Goal: Complete application form

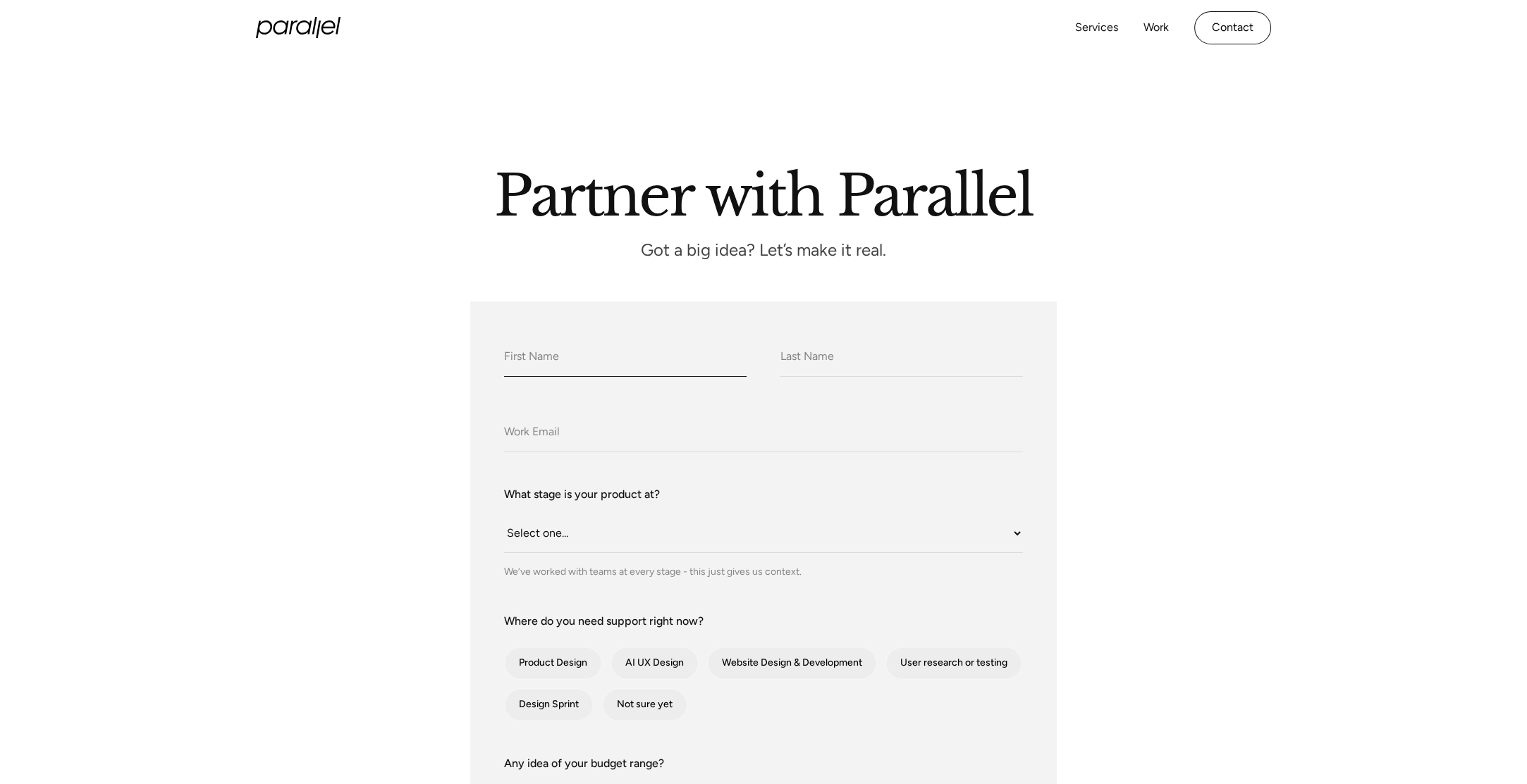
click at [619, 349] on input "What do we call you?" at bounding box center [626, 357] width 243 height 39
type input "[PERSON_NAME]"
type input "[PERSON_NAME][EMAIL_ADDRESS][DOMAIN_NAME]"
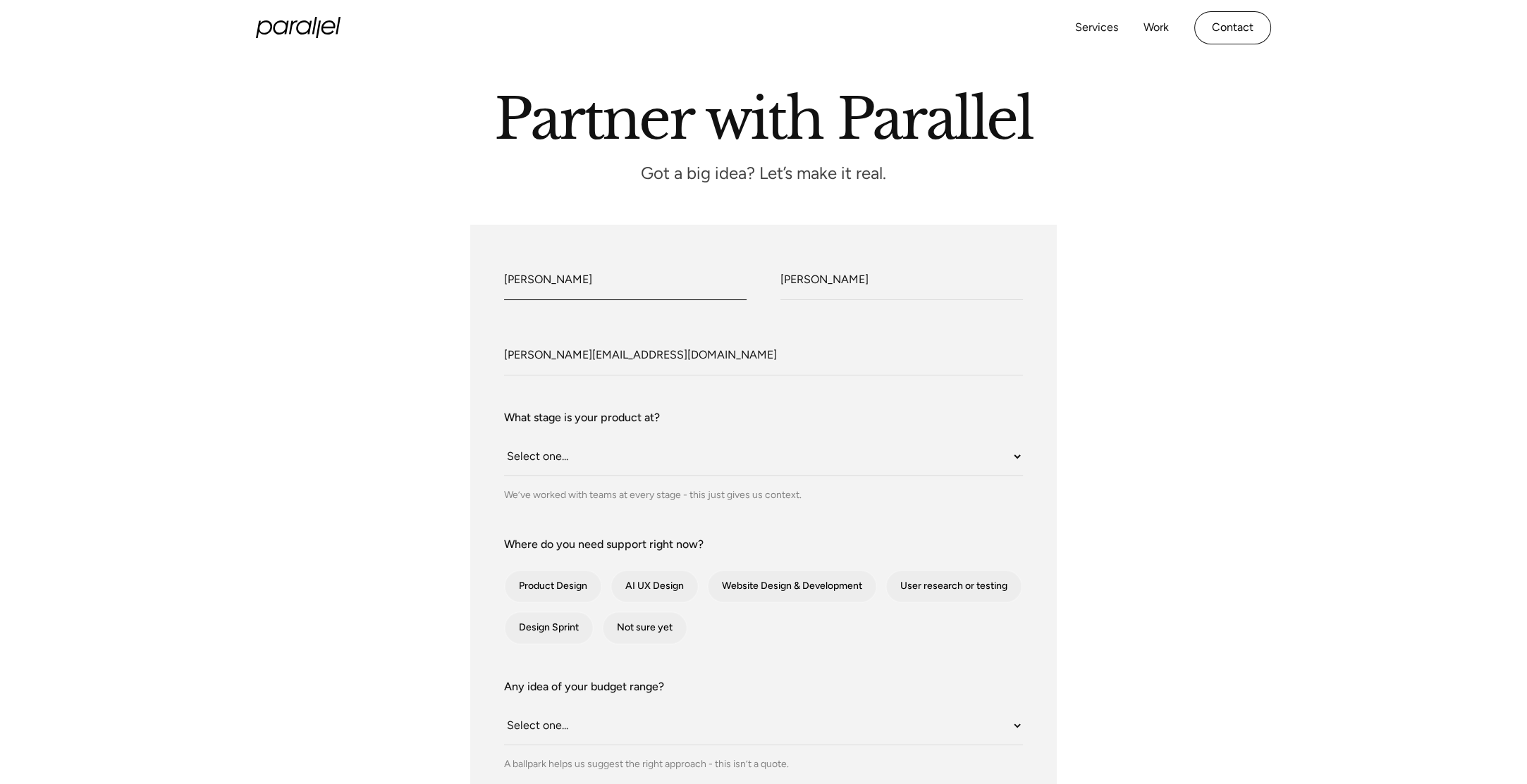
scroll to position [141, 0]
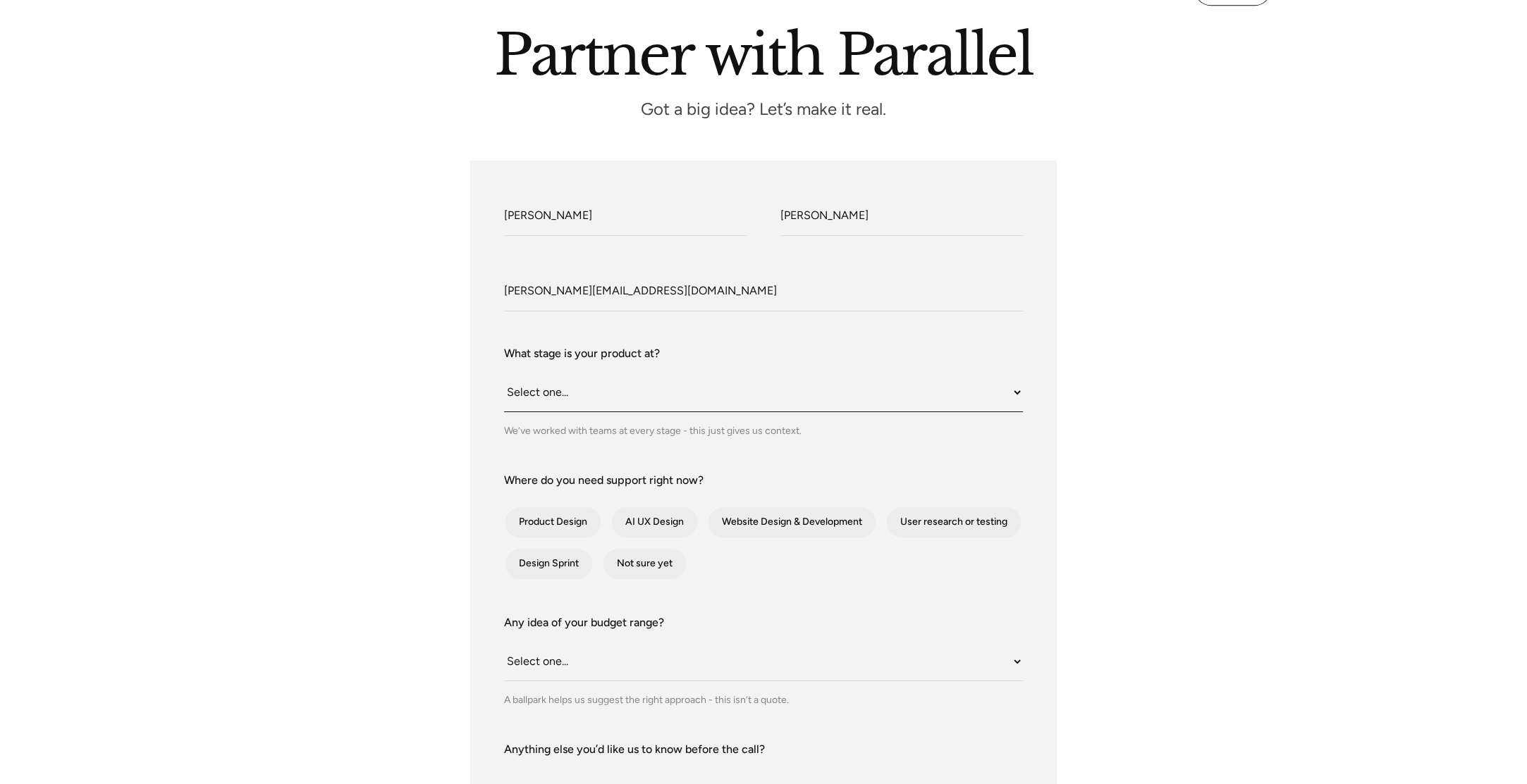
click at [582, 391] on select "Select one... Still an idea Building MVP Live with early users Scaling fast Som…" at bounding box center [763, 393] width 518 height 39
click at [504, 374] on select "Select one... Still an idea Building MVP Live with early users Scaling fast Som…" at bounding box center [763, 393] width 518 height 39
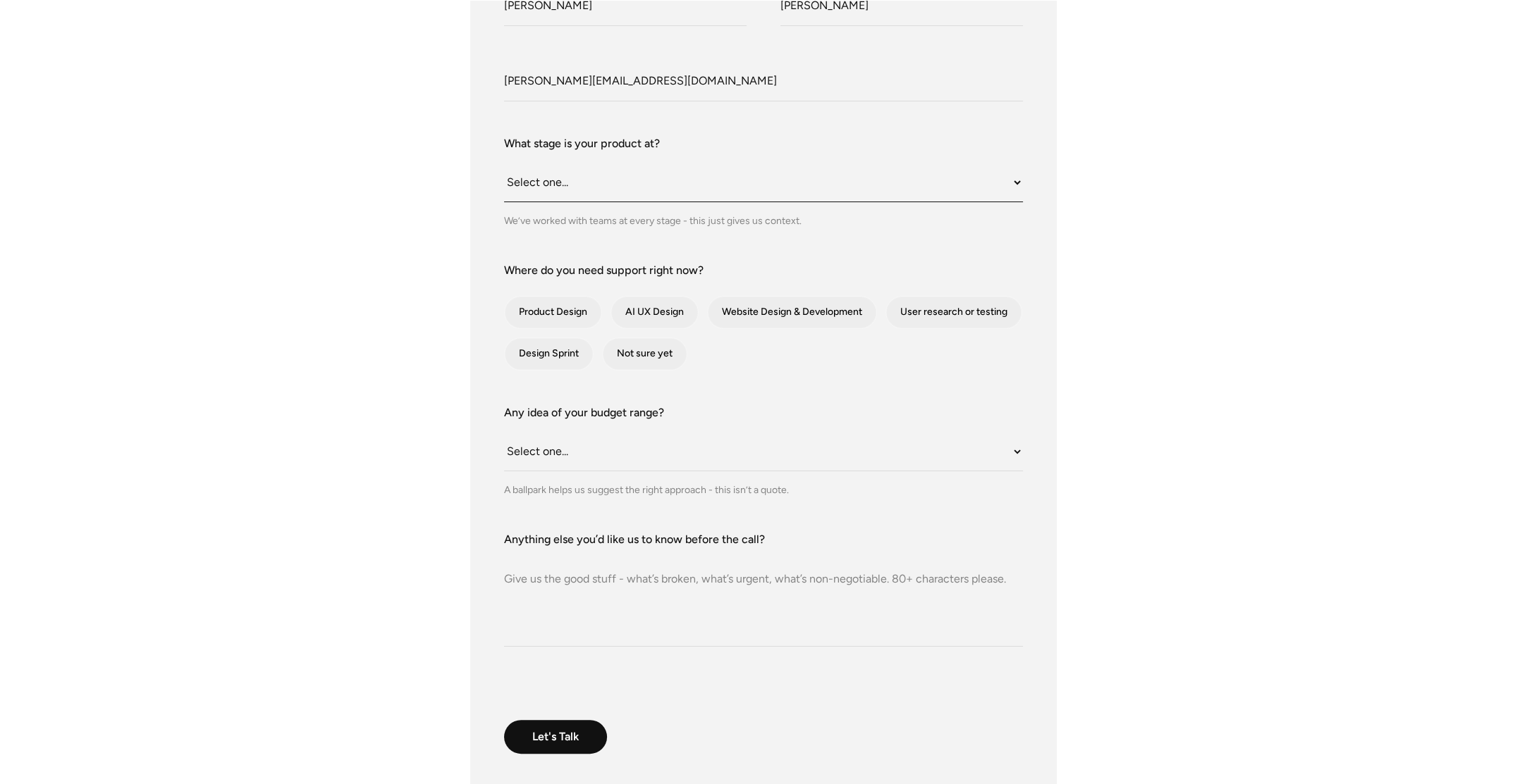
scroll to position [352, 0]
click at [584, 187] on select "Select one... Still an idea Building MVP Live with early users Scaling fast Som…" at bounding box center [763, 181] width 518 height 39
select select "Live with early users"
click at [504, 162] on select "Select one... Still an idea Building MVP Live with early users Scaling fast Som…" at bounding box center [763, 181] width 518 height 39
click at [833, 312] on div "contact-form" at bounding box center [792, 310] width 169 height 32
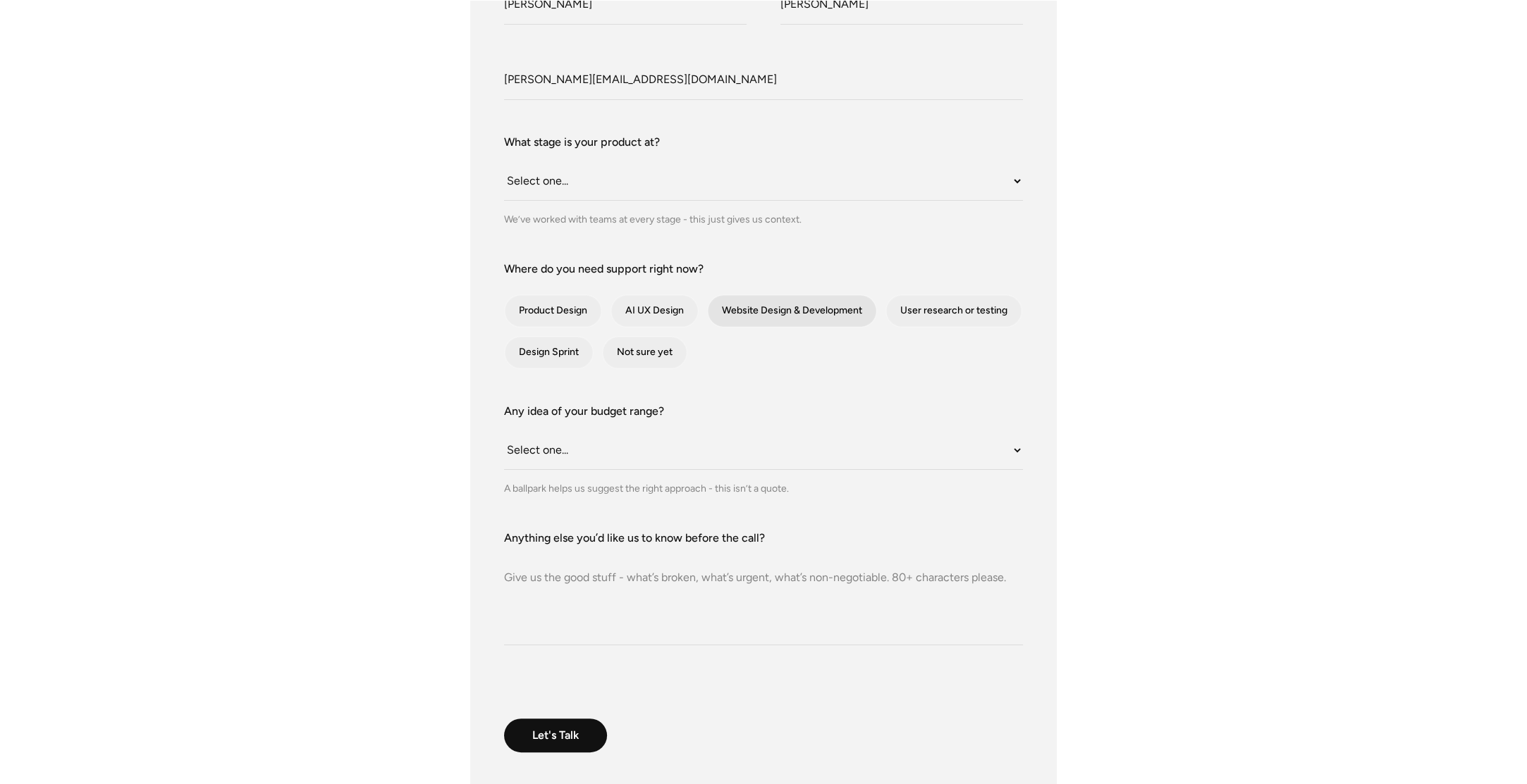
click at [731, 312] on input "Website Design & Development" at bounding box center [726, 310] width 9 height 9
checkbox input "true"
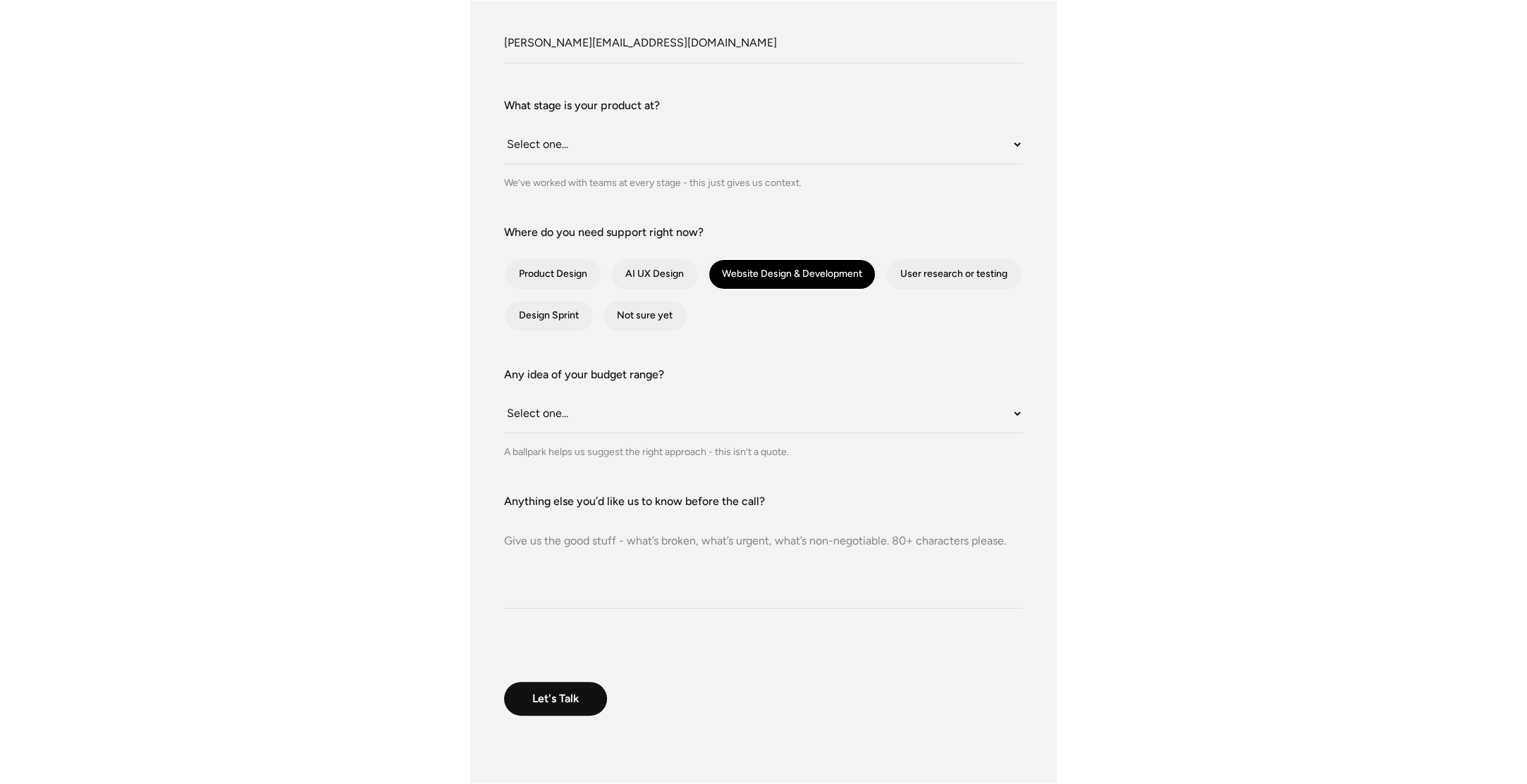
scroll to position [422, 0]
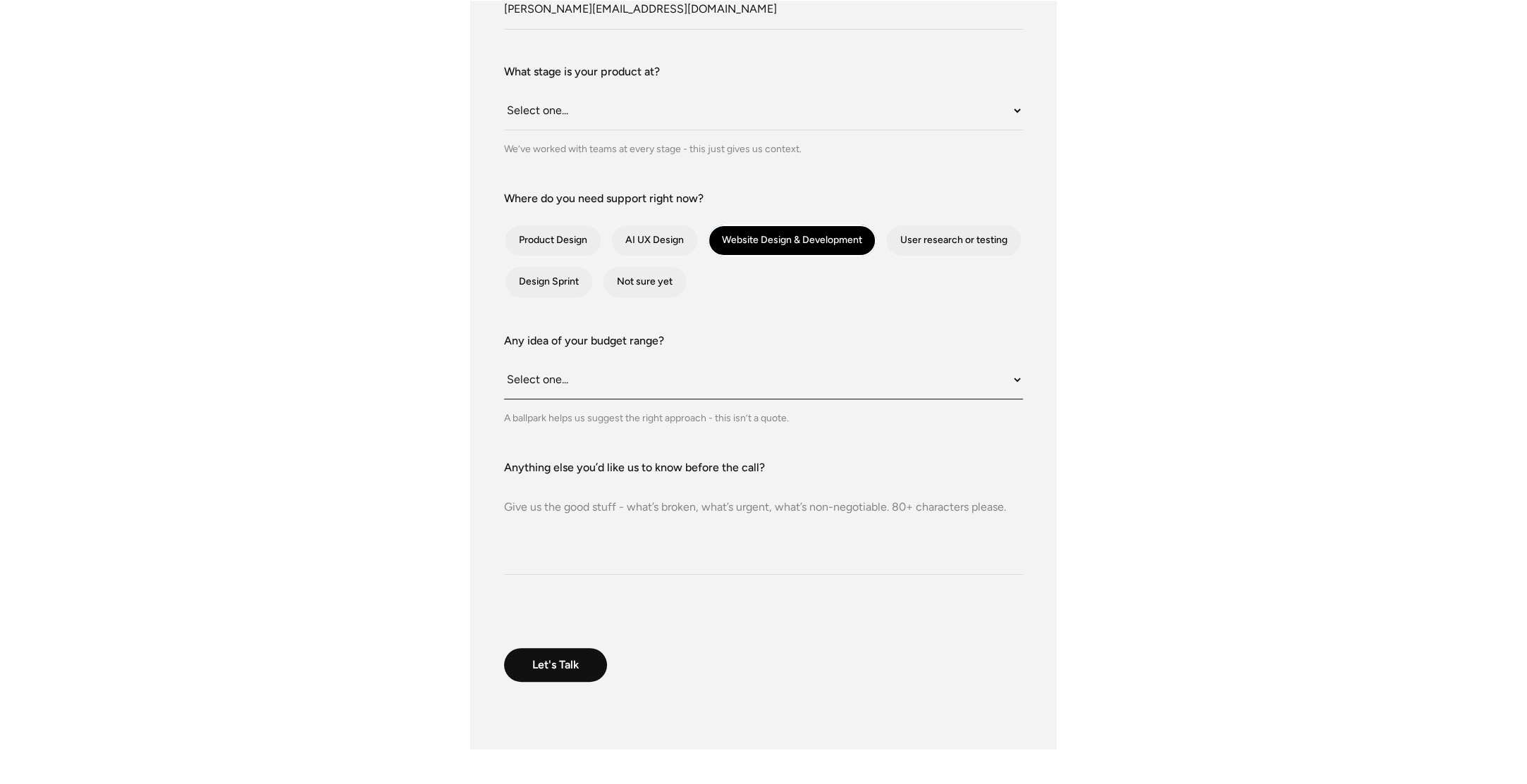
click at [600, 389] on select "Select one... Under $10K $10K–$25K $25K–$50K $50K+" at bounding box center [763, 380] width 518 height 39
select select "$10K–$25K"
click at [504, 361] on select "Select one... Under $10K $10K–$25K $25K–$50K $50K+" at bounding box center [763, 380] width 518 height 39
click at [573, 418] on div "A ballpark helps us suggest the right approach - this isn’t a quote." at bounding box center [763, 418] width 518 height 15
click at [594, 578] on form "What do we call you? [PERSON_NAME] What do we call you? [PERSON_NAME] Company E…" at bounding box center [763, 314] width 518 height 803
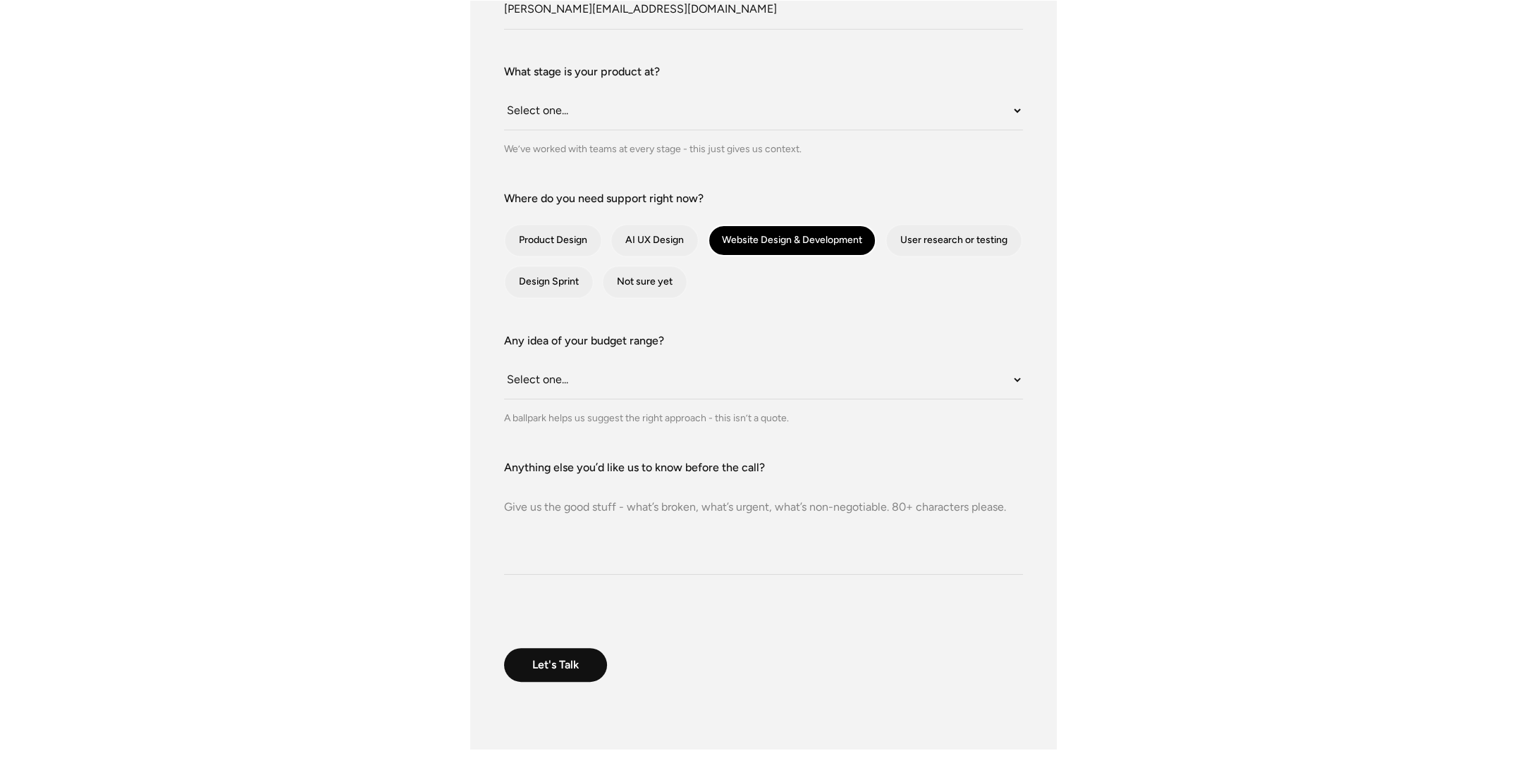
click at [594, 533] on textarea "Anything else you’d like us to know before the call?" at bounding box center [763, 525] width 518 height 99
click at [578, 481] on textarea "Anything else you’d like us to know before the call?" at bounding box center [763, 525] width 518 height 99
click at [530, 510] on textarea "Anything else you’d like us to know before the call?" at bounding box center [763, 525] width 518 height 99
click at [700, 505] on textarea "Anything else you’d like us to know before the call?" at bounding box center [763, 525] width 518 height 99
paste textarea "Winonics, a manufacturer of high-reliability rigid, flex, and rigid-flex printe…"
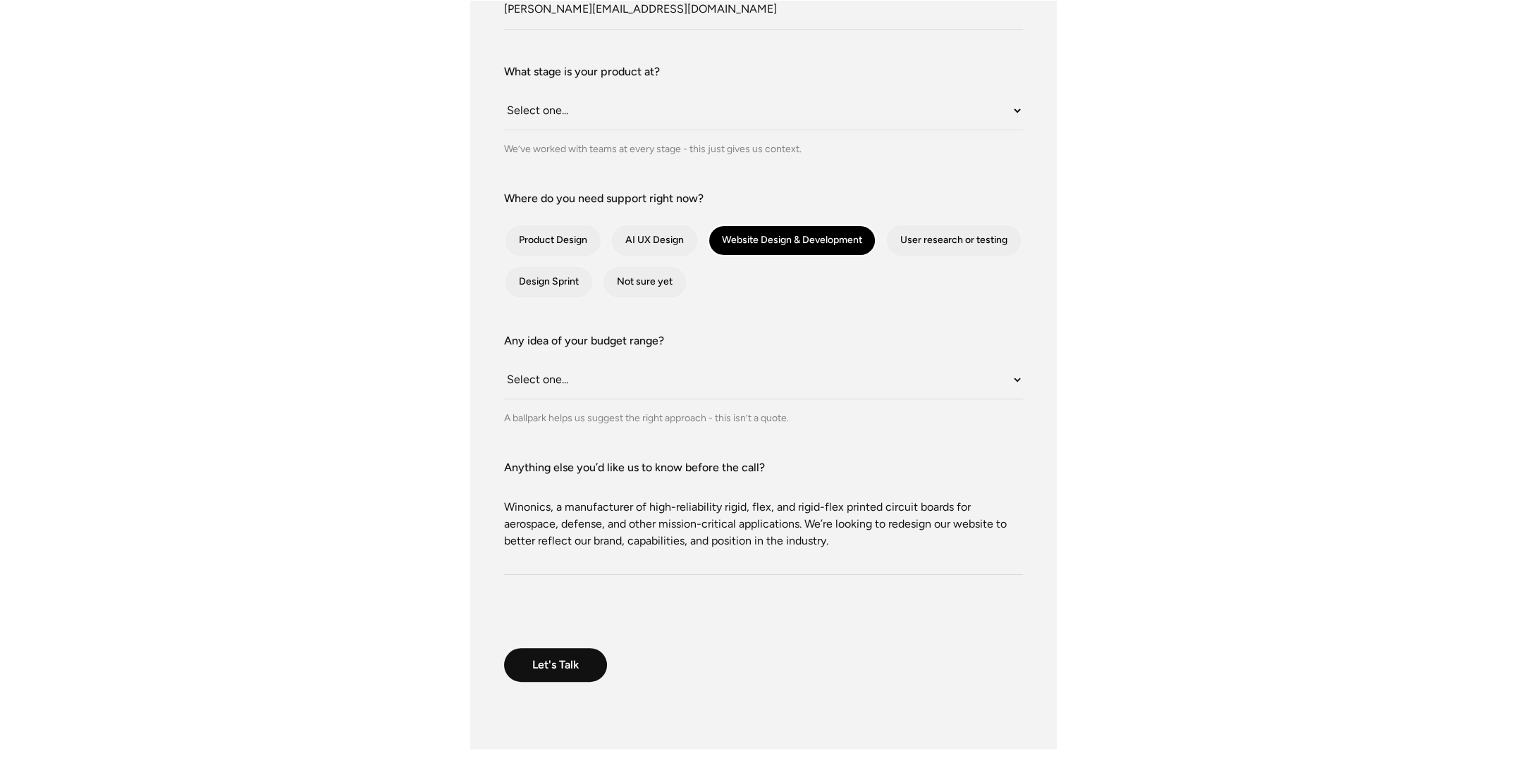
drag, startPoint x: 565, startPoint y: 508, endPoint x: 489, endPoint y: 509, distance: 76.0
click at [489, 509] on div "What do we call you? [PERSON_NAME] What do we call you? [PERSON_NAME] Company E…" at bounding box center [763, 314] width 587 height 870
click at [765, 536] on textarea "We manufacturer of high-reliability rigid, flex, and rigid-flex printed circuit…" at bounding box center [763, 525] width 518 height 99
click at [784, 544] on textarea "We manufacturer of high-reliability rigid, flex, and rigid-flex printed circuit…" at bounding box center [763, 525] width 518 height 99
click at [940, 544] on textarea "We manufacturer of high-reliability rigid, flex, and rigid-flex printed circuit…" at bounding box center [763, 525] width 518 height 99
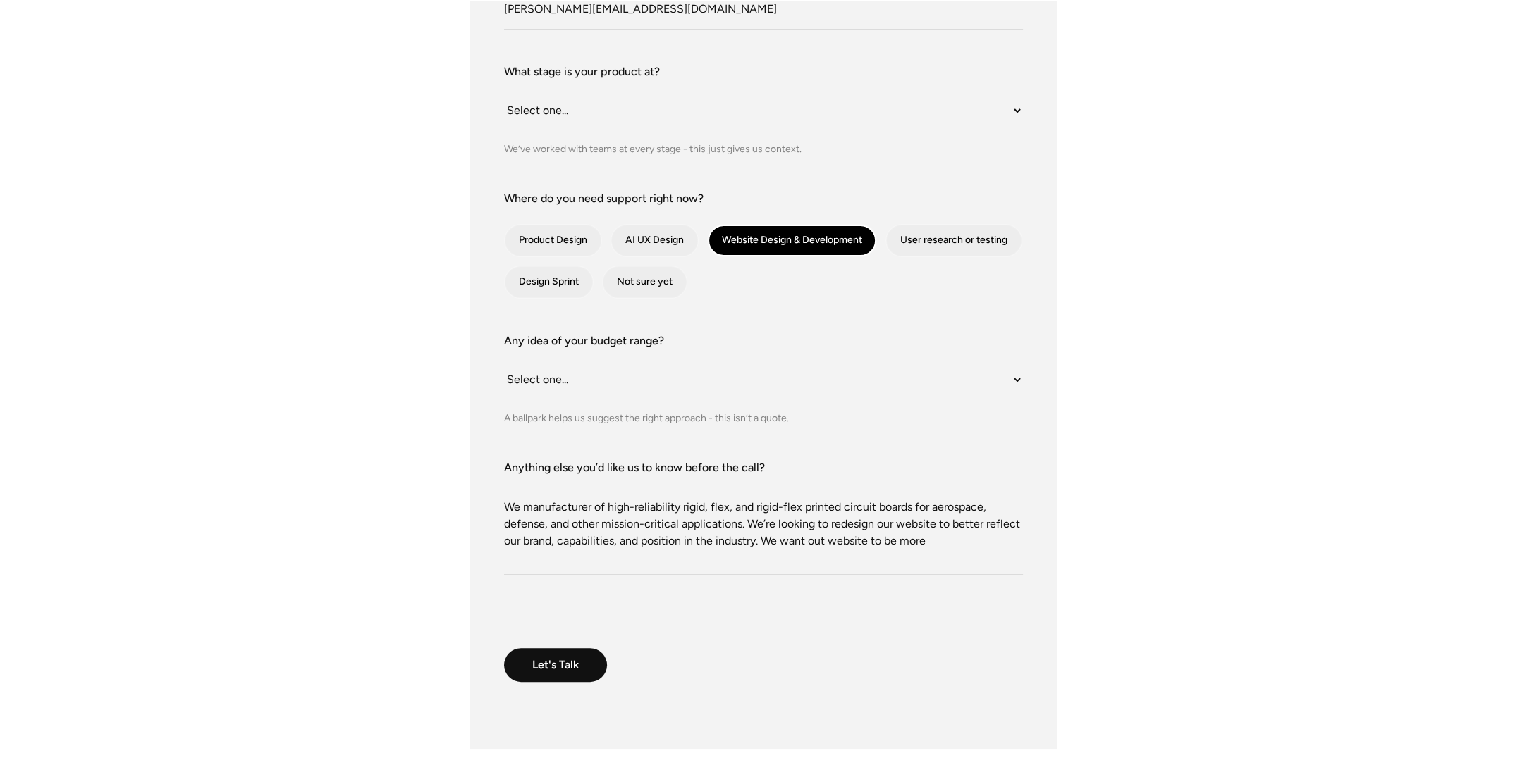
drag, startPoint x: 953, startPoint y: 540, endPoint x: 1084, endPoint y: 552, distance: 131.5
click at [1085, 552] on div "What do we call you? [PERSON_NAME] What do we call you? [PERSON_NAME] Company E…" at bounding box center [764, 314] width 959 height 870
paste textarea "modern, industry-credible site that communicates our technical expertise and bu…"
drag, startPoint x: 861, startPoint y: 531, endPoint x: 861, endPoint y: 542, distance: 11.0
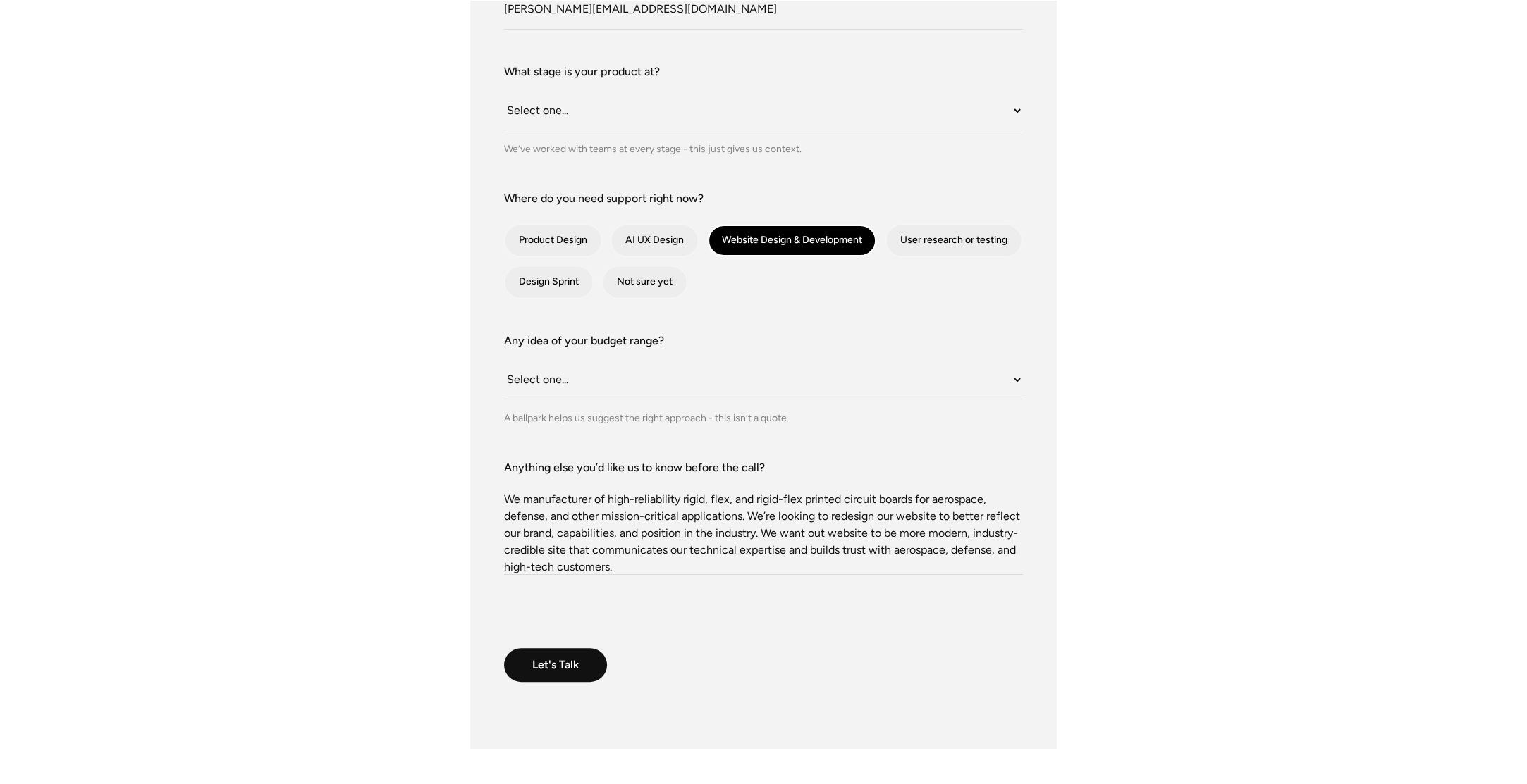
click at [861, 532] on textarea "We manufacturer of high-reliability rigid, flex, and rigid-flex printed circuit…" at bounding box center [763, 525] width 518 height 99
click at [975, 544] on textarea "We manufacturer of high-reliability rigid, flex, and rigid-flex printed circuit…" at bounding box center [763, 525] width 518 height 99
drag, startPoint x: 506, startPoint y: 547, endPoint x: 635, endPoint y: 548, distance: 129.0
click at [635, 548] on textarea "We manufacturer of high-reliability rigid, flex, and rigid-flex printed circuit…" at bounding box center [763, 525] width 518 height 99
click at [767, 550] on textarea "We manufacturer of high-reliability rigid, flex, and rigid-flex printed circuit…" at bounding box center [763, 525] width 518 height 99
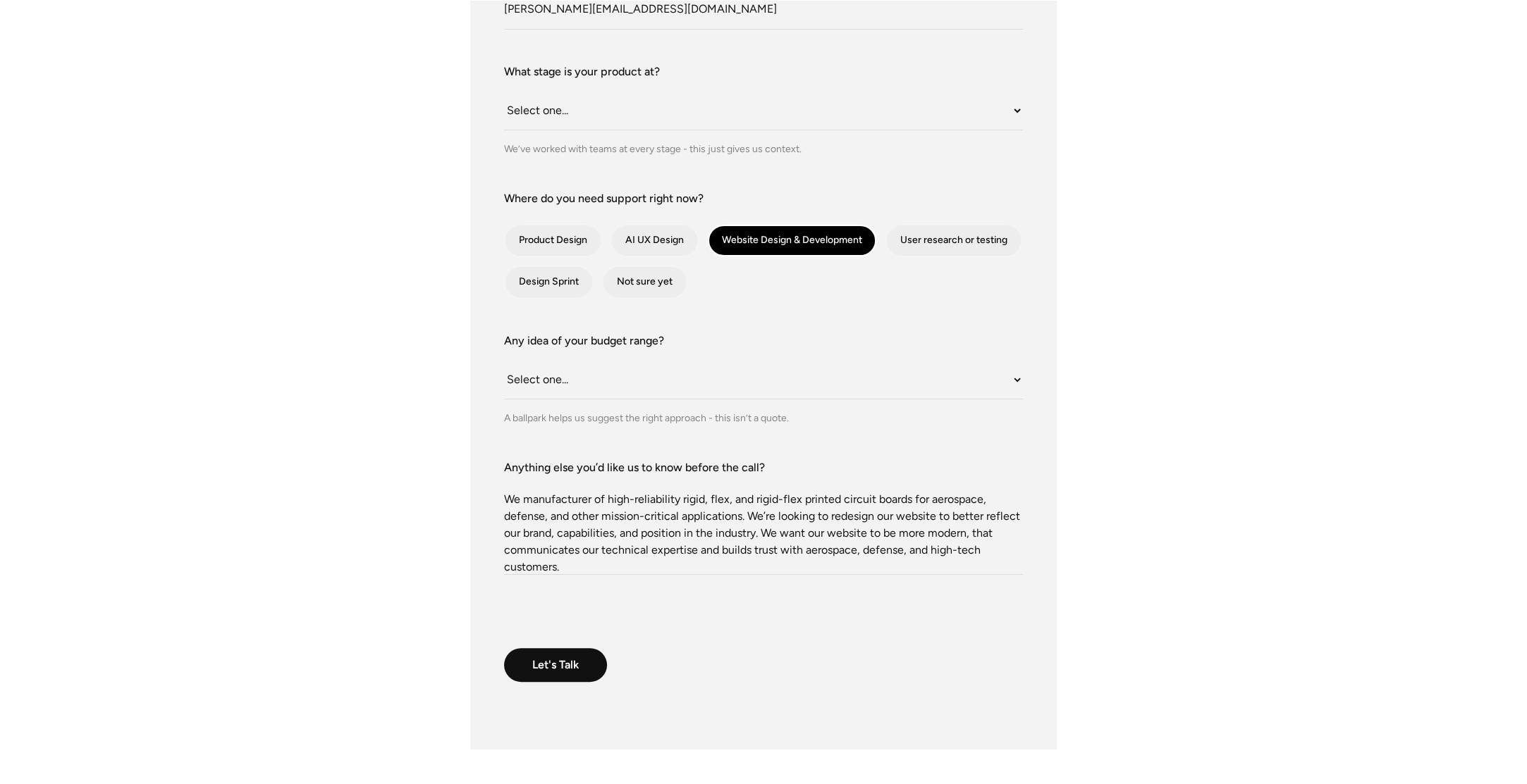
click at [743, 546] on textarea "We manufacturer of high-reliability rigid, flex, and rigid-flex printed circuit…" at bounding box center [763, 525] width 518 height 99
drag, startPoint x: 743, startPoint y: 549, endPoint x: 824, endPoint y: 544, distance: 81.2
click at [824, 544] on textarea "We manufacturer of high-reliability rigid, flex, and rigid-flex printed circuit…" at bounding box center [763, 525] width 518 height 99
drag, startPoint x: 616, startPoint y: 568, endPoint x: 408, endPoint y: 487, distance: 223.2
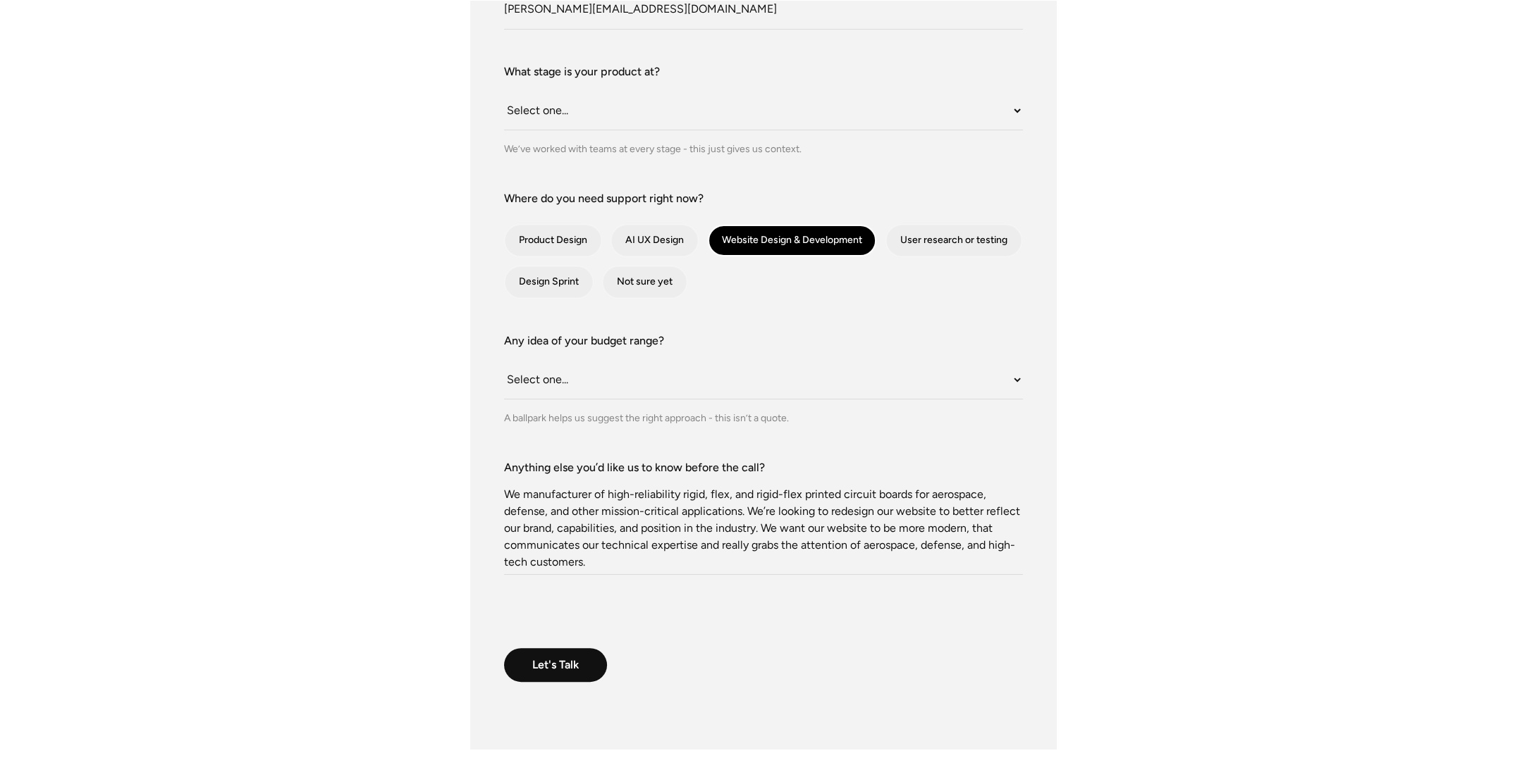
click at [408, 487] on div "What do we call you? [PERSON_NAME] What do we call you? [PERSON_NAME] Company E…" at bounding box center [764, 314] width 959 height 870
type textarea "We manufacturer of high-reliability rigid, flex, and rigid-flex printed circuit…"
click at [628, 565] on textarea "We manufacturer of high-reliability rigid, flex, and rigid-flex printed circuit…" at bounding box center [763, 525] width 518 height 99
click at [618, 562] on textarea "We manufacturer of high-reliability rigid, flex, and rigid-flex printed circuit…" at bounding box center [763, 525] width 518 height 99
click at [608, 556] on textarea "We manufacturer of high-reliability rigid, flex, and rigid-flex printed circuit…" at bounding box center [763, 525] width 518 height 99
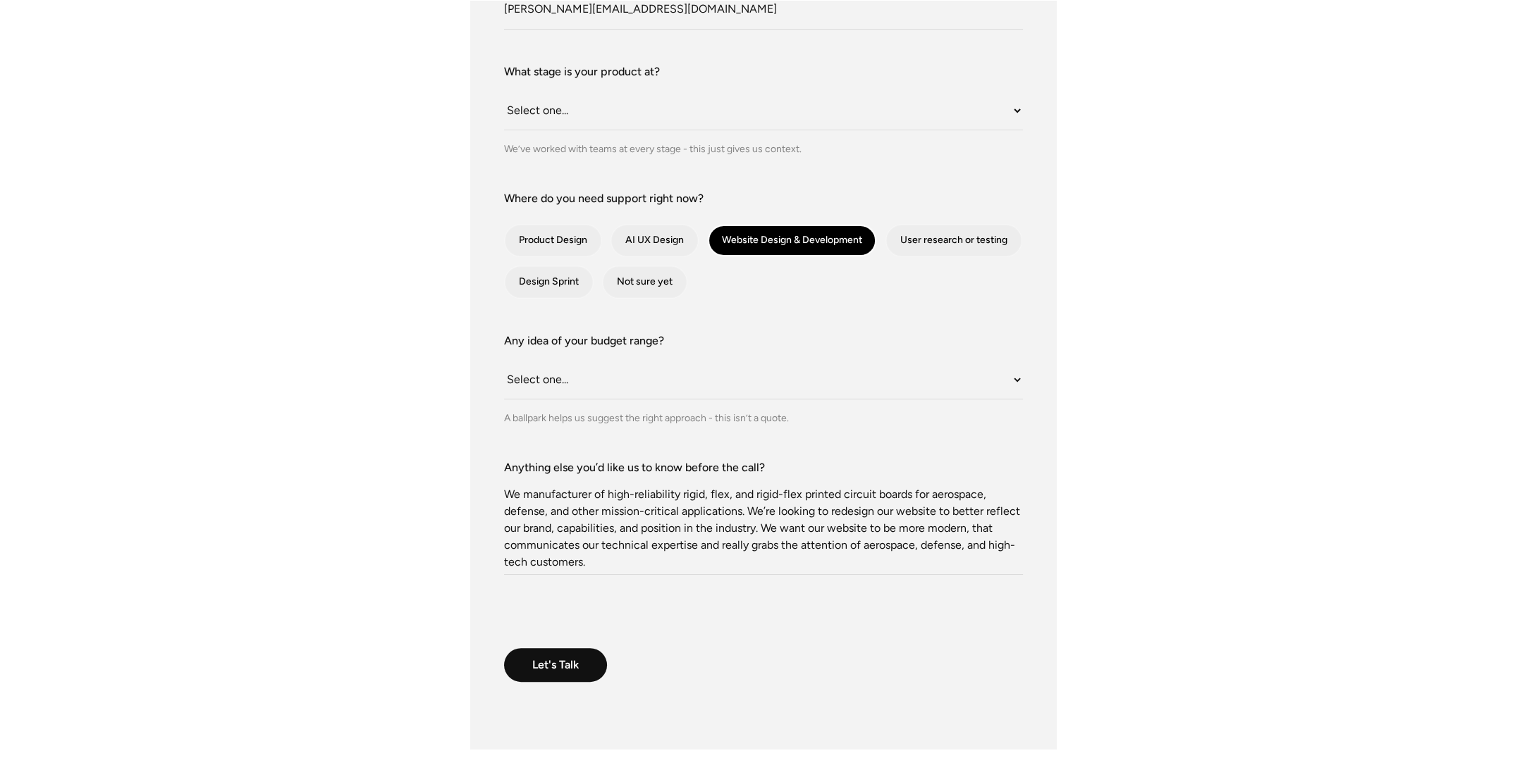
click at [592, 558] on textarea "We manufacturer of high-reliability rigid, flex, and rigid-flex printed circuit…" at bounding box center [763, 525] width 518 height 99
drag, startPoint x: 632, startPoint y: 561, endPoint x: 491, endPoint y: 465, distance: 170.6
click at [491, 465] on div "What do we call you? [PERSON_NAME] What do we call you? [PERSON_NAME] Company E…" at bounding box center [763, 314] width 587 height 870
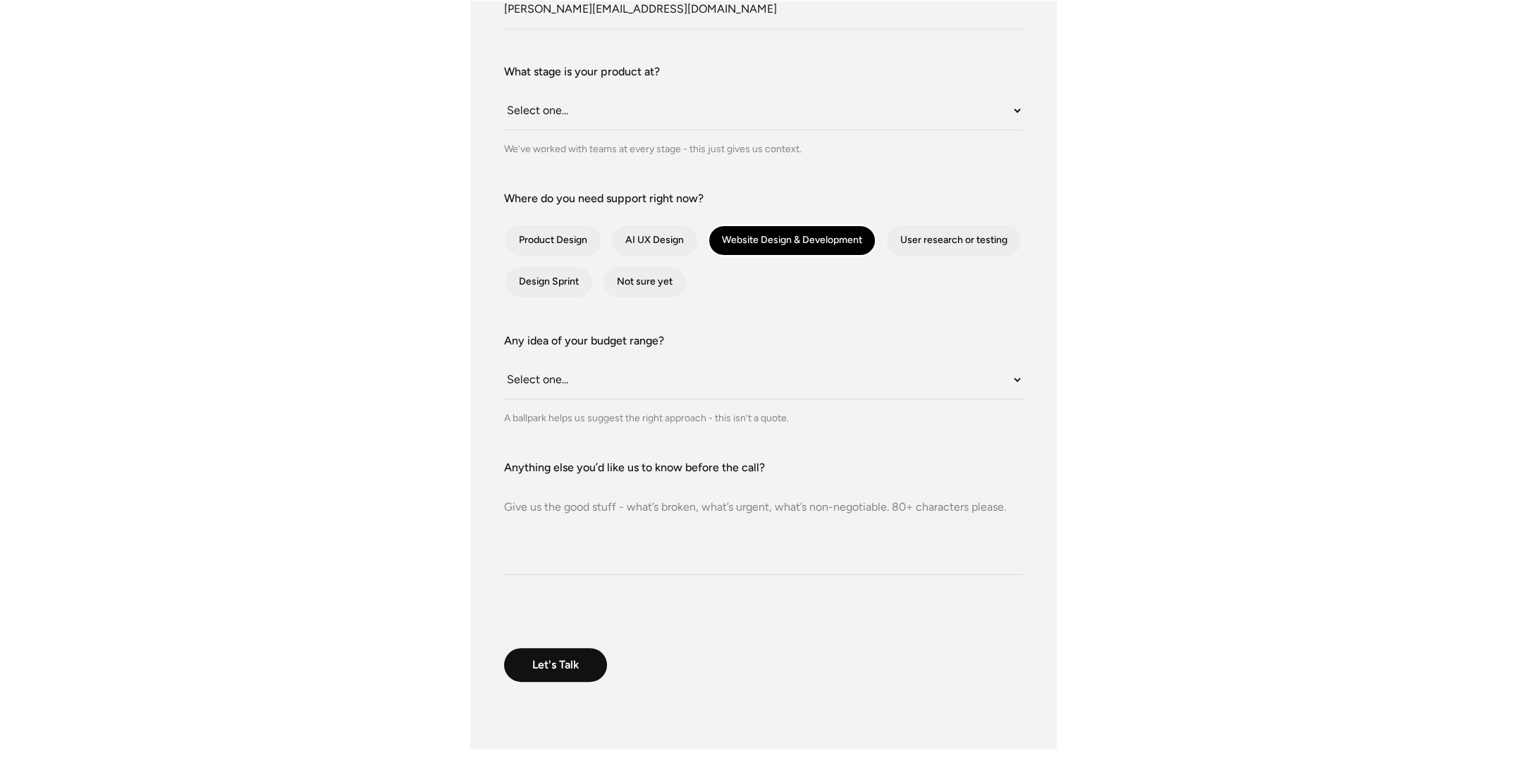
paste textarea "We are a manufacturer of high-reliability rigid, flex, and rigid-flex printed c…"
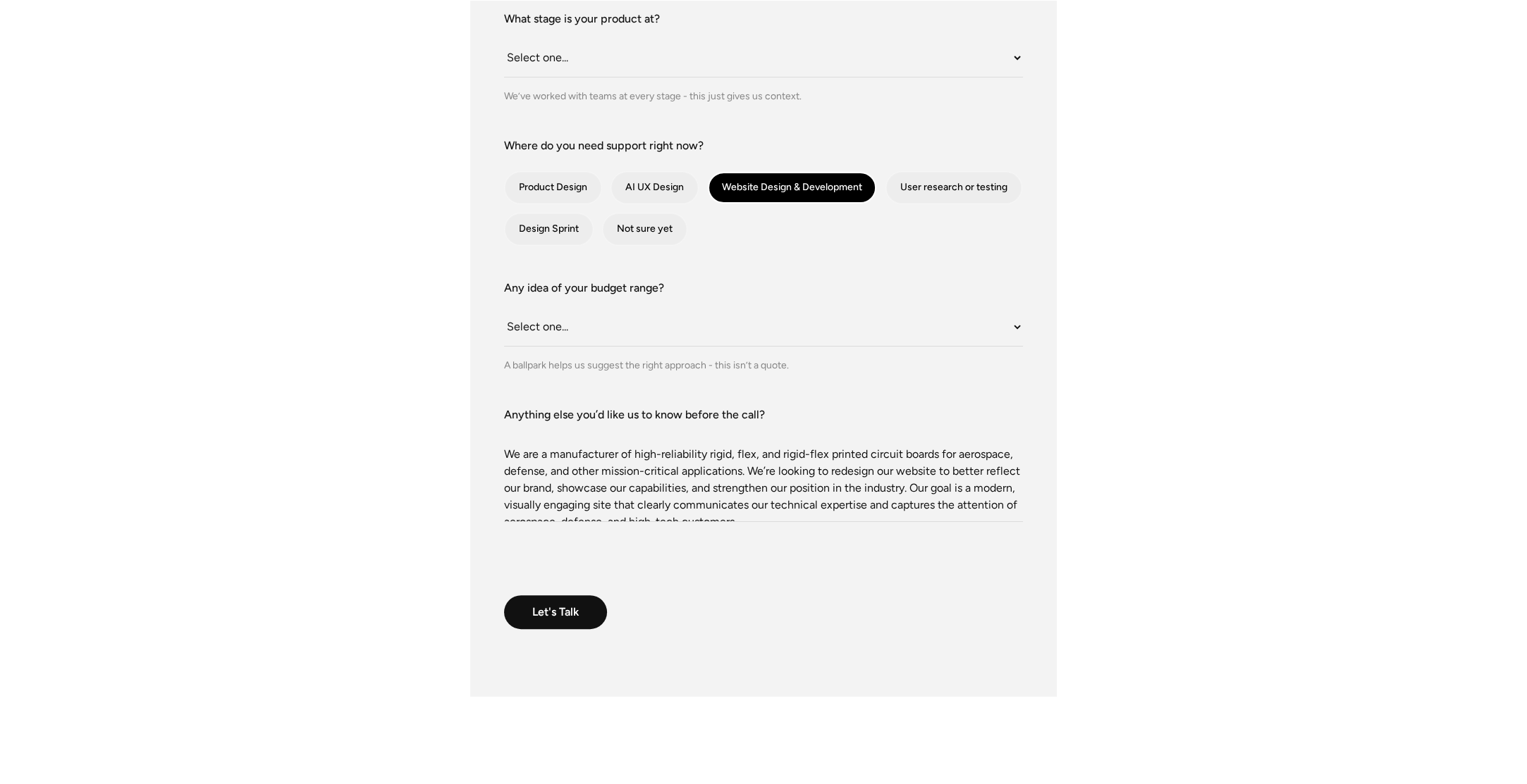
scroll to position [493, 0]
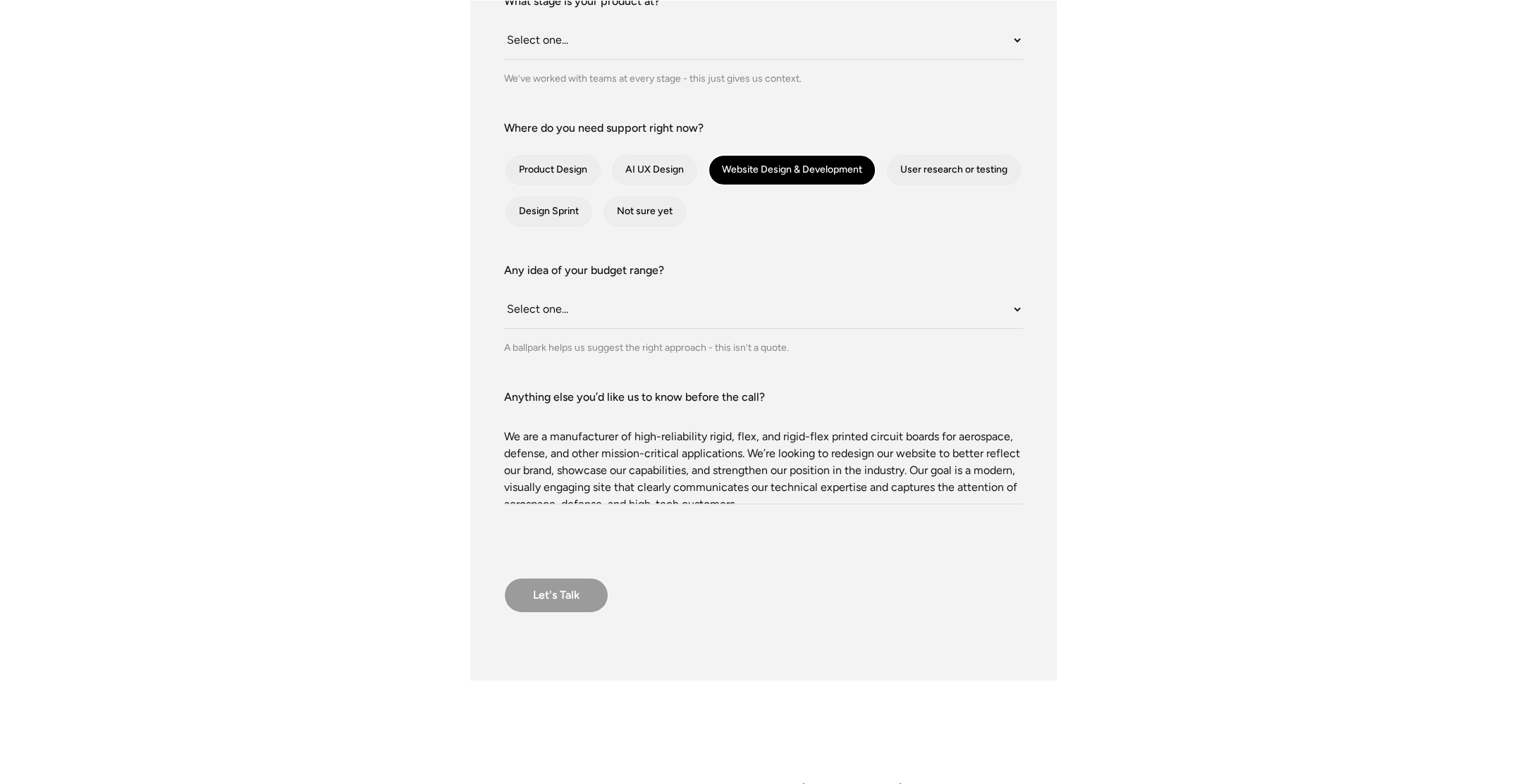
type textarea "We are a manufacturer of high-reliability rigid, flex, and rigid-flex printed c…"
click at [561, 598] on input "Let's Talk" at bounding box center [556, 595] width 104 height 35
type input "Please wait..."
